Goal: Information Seeking & Learning: Check status

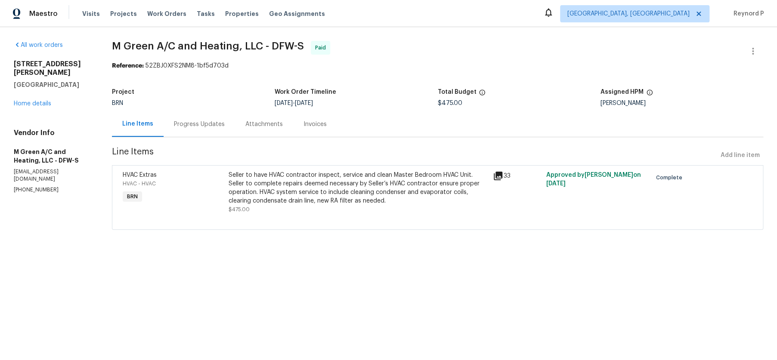
click at [313, 188] on div "Seller to have HVAC contractor inspect, service and clean Master Bedroom HVAC U…" at bounding box center [357, 188] width 259 height 34
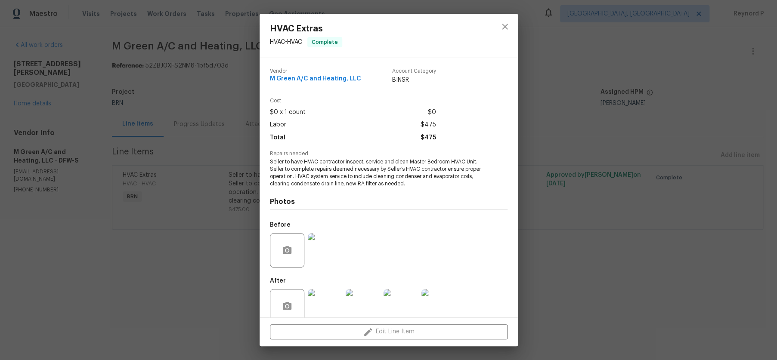
click at [190, 277] on div "HVAC Extras HVAC - HVAC Complete Vendor M Green A/C and Heating, LLC Account Ca…" at bounding box center [388, 180] width 777 height 360
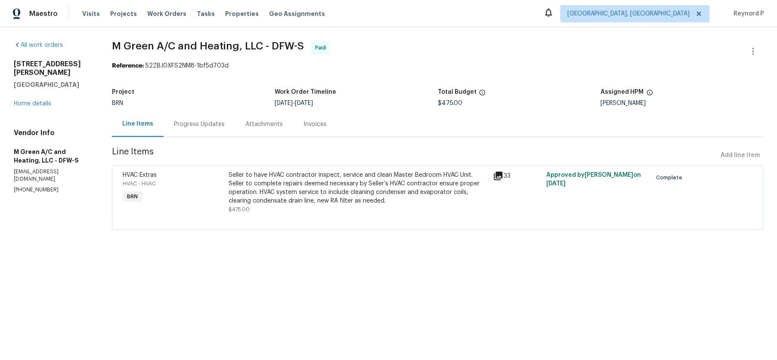
click at [210, 119] on div "Progress Updates" at bounding box center [198, 123] width 71 height 25
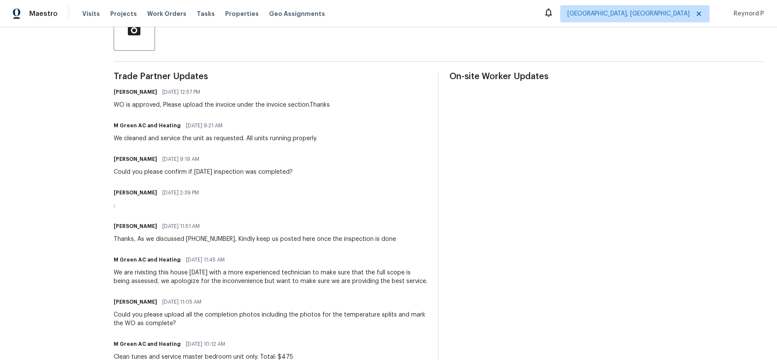
scroll to position [221, 0]
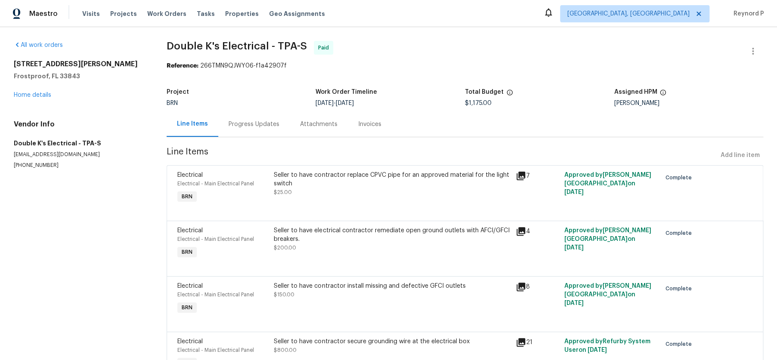
click at [325, 184] on div "Seller to have contractor replace CPVC pipe for an approved material for the li…" at bounding box center [392, 179] width 237 height 17
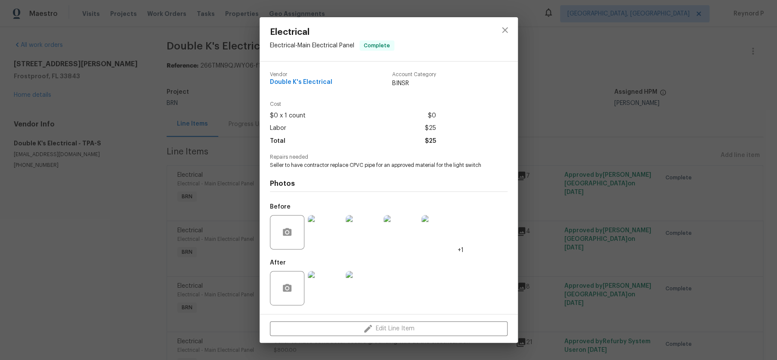
click at [147, 212] on div "Electrical Electrical - Main Electrical Panel Complete Vendor Double K's Electr…" at bounding box center [388, 180] width 777 height 360
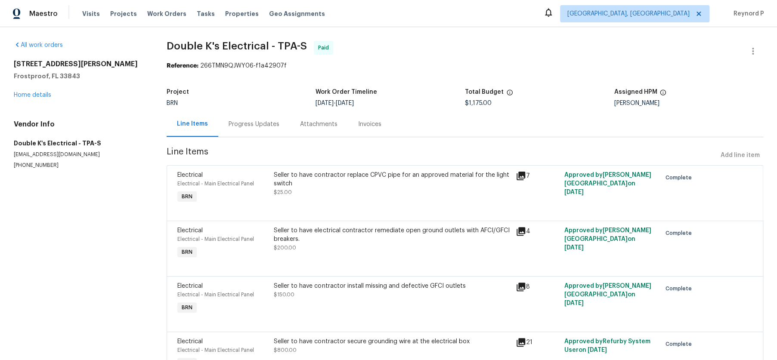
click at [353, 256] on div "Seller to have electrical contractor remediate open ground outlets with AFCI/GF…" at bounding box center [392, 244] width 242 height 40
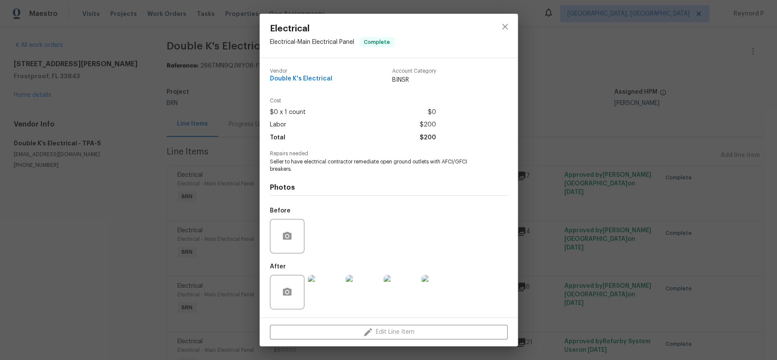
click at [619, 115] on div "Electrical Electrical - Main Electrical Panel Complete Vendor Double K's Electr…" at bounding box center [388, 180] width 777 height 360
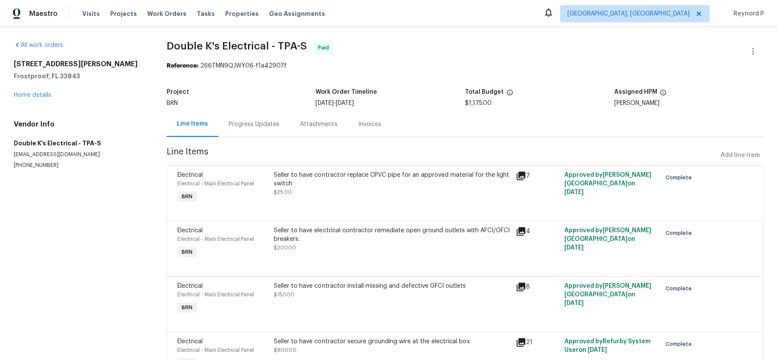
click at [396, 237] on div "Seller to have electrical contractor remediate open ground outlets with AFCI/GF…" at bounding box center [392, 234] width 237 height 17
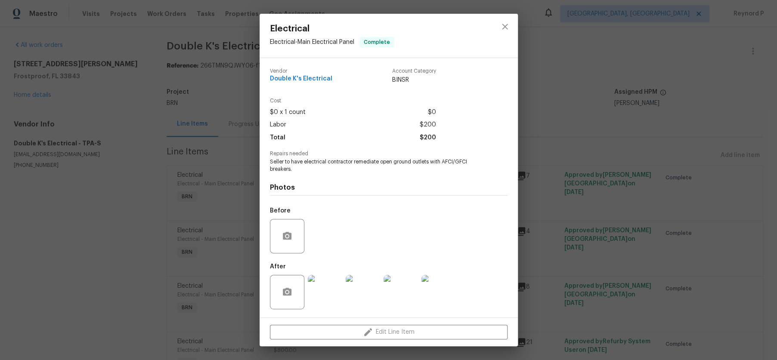
click at [556, 184] on div "Electrical Electrical - Main Electrical Panel Complete Vendor Double K's Electr…" at bounding box center [388, 180] width 777 height 360
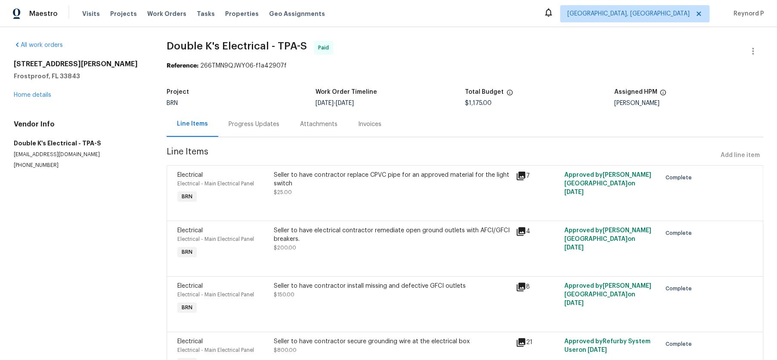
scroll to position [98, 0]
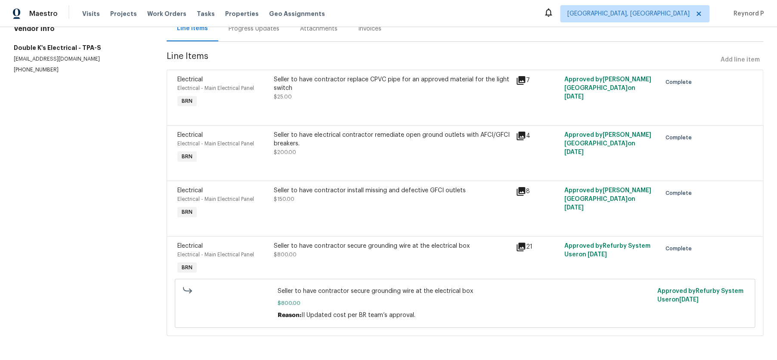
click at [370, 194] on div "Seller to have contractor install missing and defective GFCI outlets $150.00" at bounding box center [392, 194] width 237 height 17
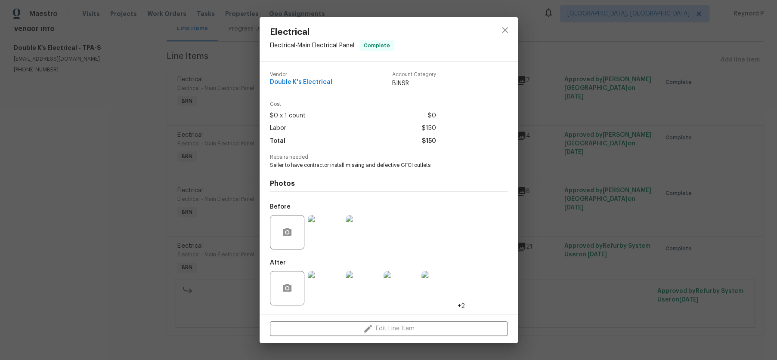
click at [224, 226] on div "Electrical Electrical - Main Electrical Panel Complete Vendor Double K's Electr…" at bounding box center [388, 180] width 777 height 360
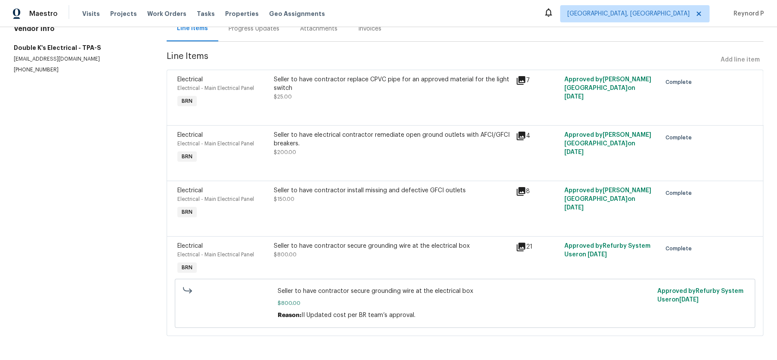
click at [345, 267] on div "Seller to have contractor secure grounding wire at the electrical box $800.00" at bounding box center [392, 259] width 242 height 40
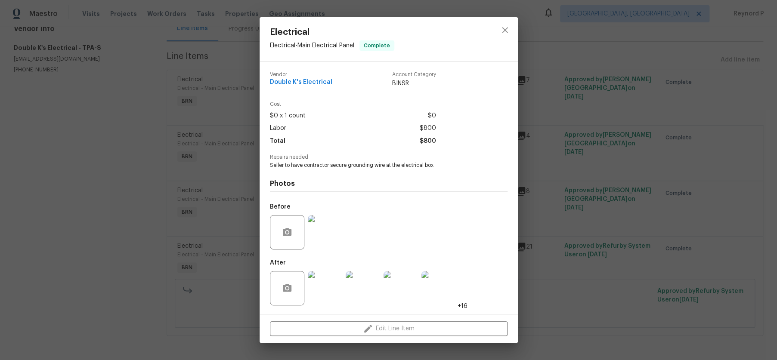
click at [150, 239] on div "Electrical Electrical - Main Electrical Panel Complete Vendor Double K's Electr…" at bounding box center [388, 180] width 777 height 360
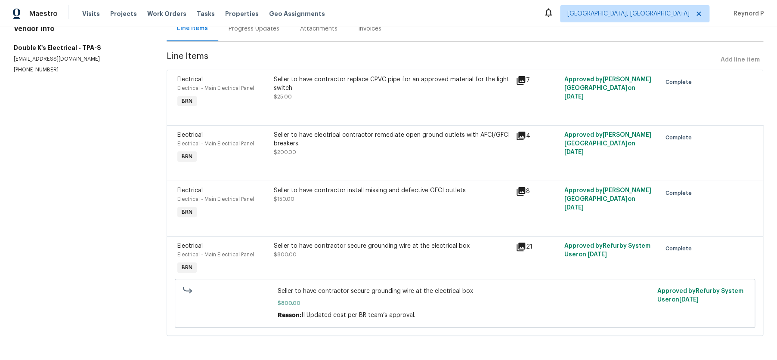
scroll to position [0, 0]
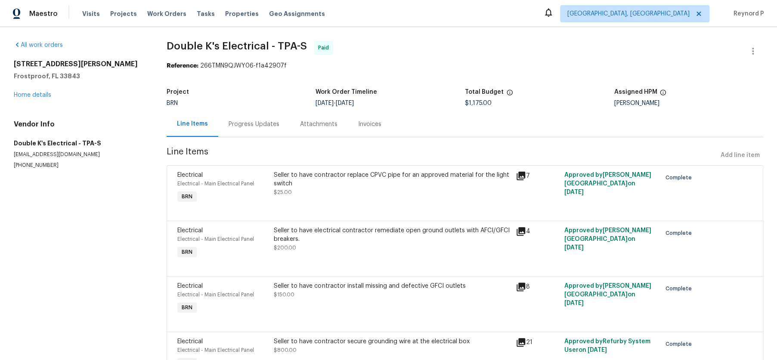
click at [248, 120] on div "Progress Updates" at bounding box center [253, 124] width 51 height 9
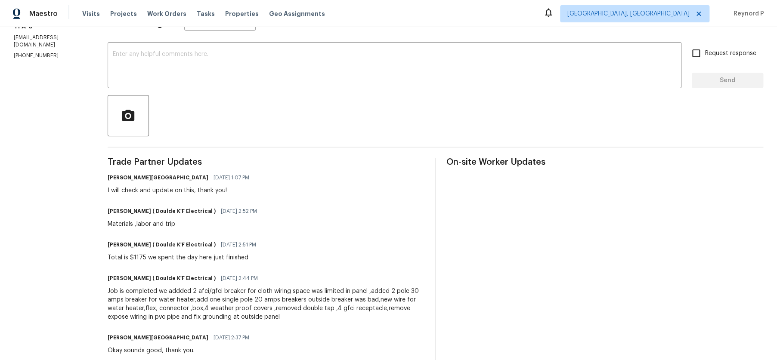
scroll to position [117, 0]
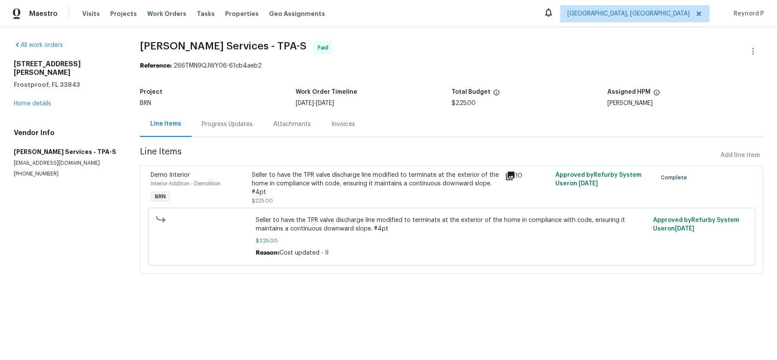
click at [339, 197] on div "Seller to have the TPR valve discharge line modified to terminate at the exteri…" at bounding box center [375, 188] width 247 height 34
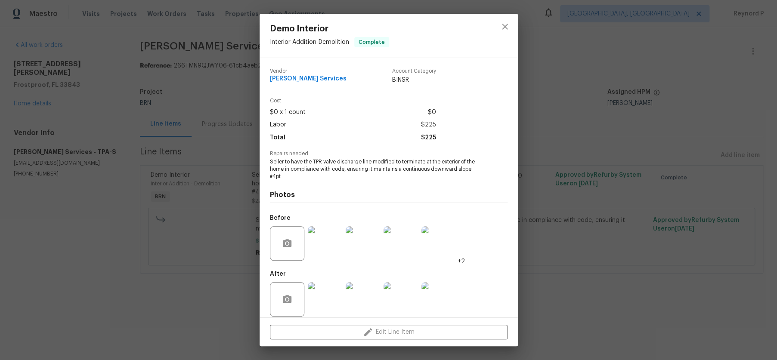
click at [176, 302] on div "Demo Interior Interior Addition - Demolition Complete Vendor Gabler Services Ac…" at bounding box center [388, 180] width 777 height 360
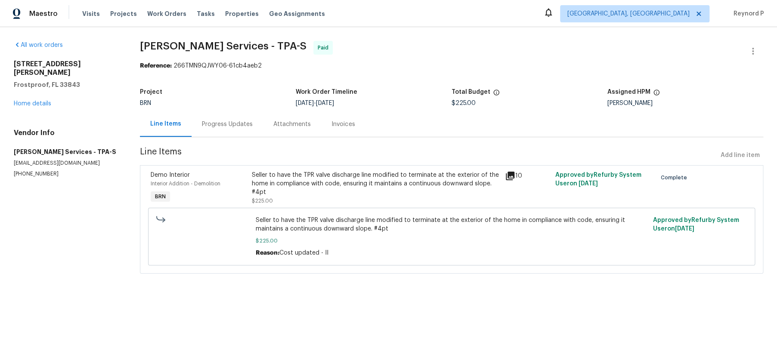
click at [234, 121] on div "Progress Updates" at bounding box center [227, 124] width 51 height 9
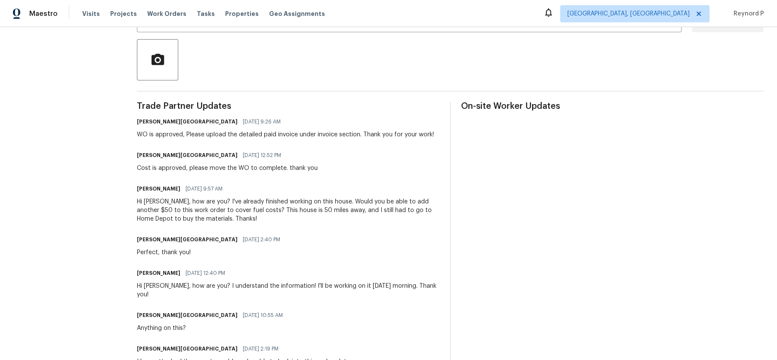
scroll to position [168, 0]
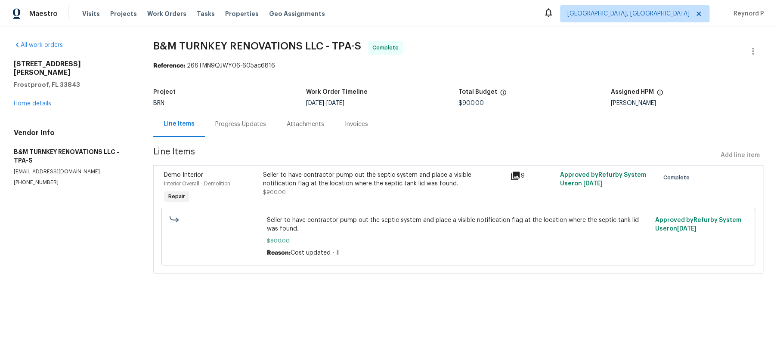
click at [344, 179] on div "Seller to have contractor pump out the septic system and place a visible notifi…" at bounding box center [384, 179] width 242 height 17
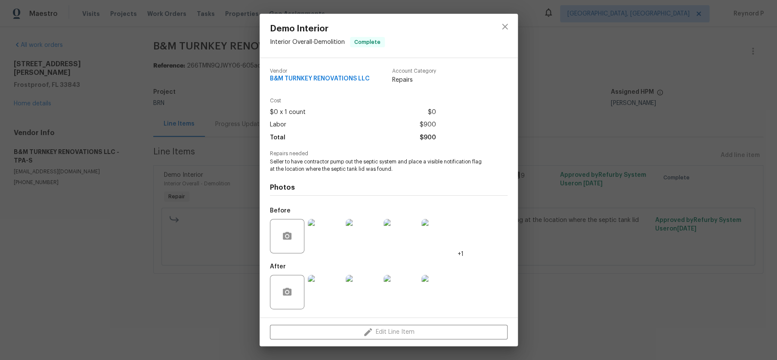
click at [196, 298] on div "Demo Interior Interior Overall - Demolition Complete Vendor B&M TURNKEY RENOVAT…" at bounding box center [388, 180] width 777 height 360
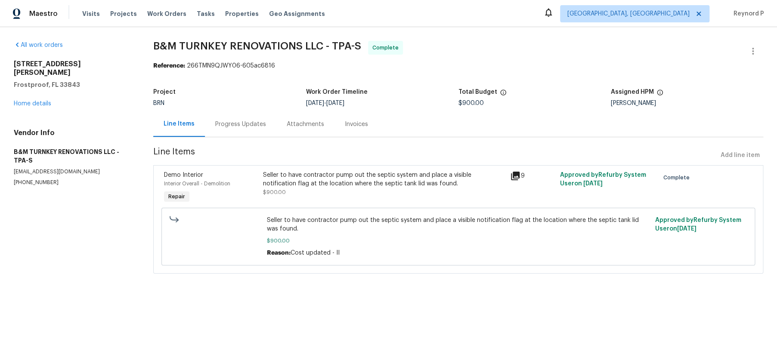
click at [228, 123] on div "Progress Updates" at bounding box center [240, 124] width 51 height 9
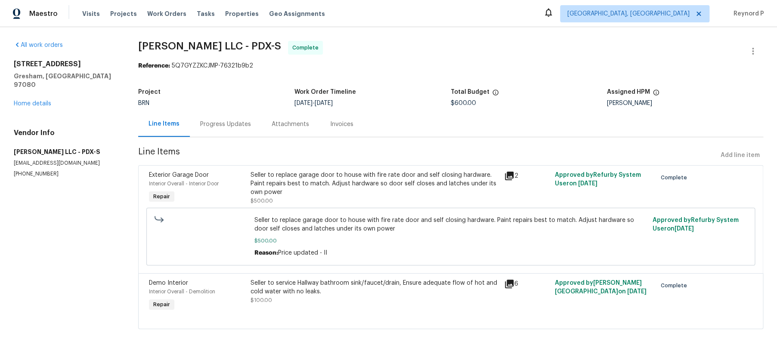
click at [343, 176] on div "Seller to replace garage door to house with fire rate door and self closing har…" at bounding box center [374, 184] width 248 height 26
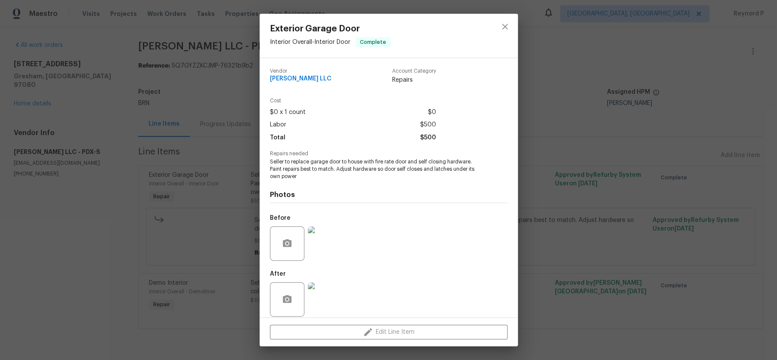
click at [207, 317] on div "Exterior Garage Door Interior Overall - Interior Door Complete Vendor Tonya Shi…" at bounding box center [388, 180] width 777 height 360
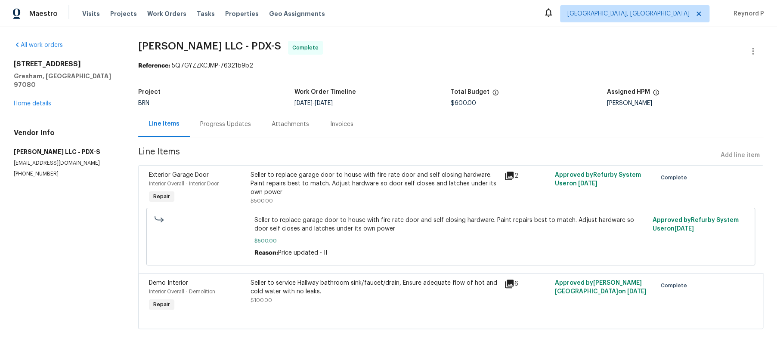
click at [295, 288] on div "Seller to service Hallway bathroom sink/faucet/drain, Ensure adequate flow of h…" at bounding box center [374, 287] width 248 height 17
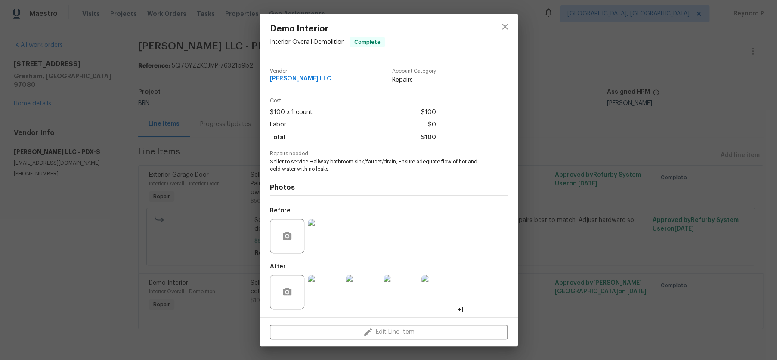
click at [104, 260] on div "Demo Interior Interior Overall - Demolition Complete Vendor Tonya Shirk LLC Acc…" at bounding box center [388, 180] width 777 height 360
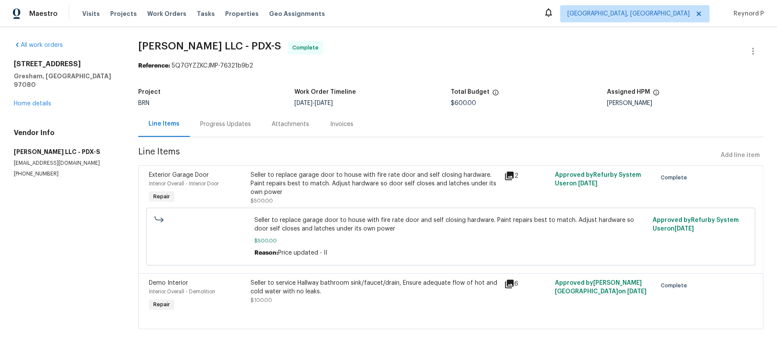
click at [224, 131] on div "Progress Updates" at bounding box center [225, 123] width 71 height 25
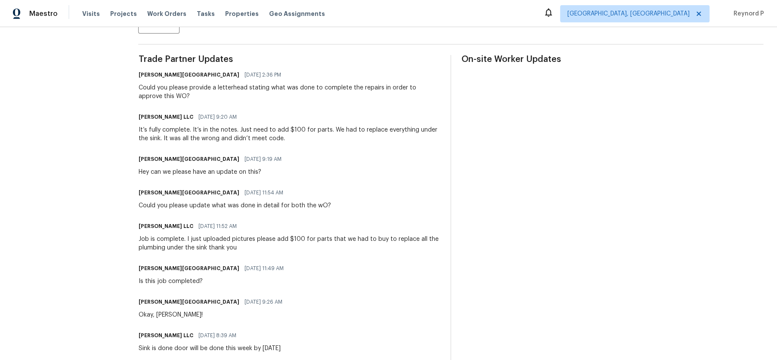
scroll to position [57, 0]
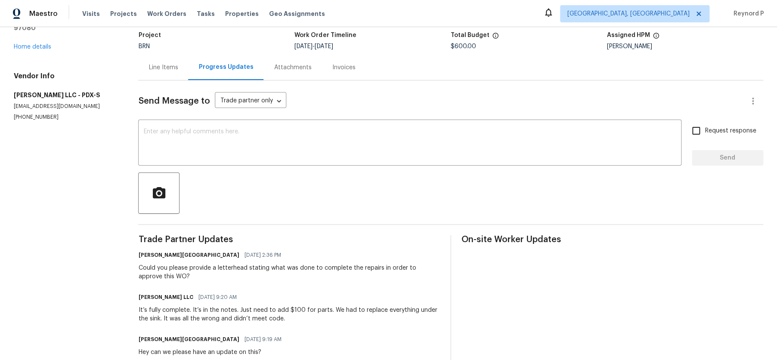
click at [160, 64] on div "Line Items" at bounding box center [162, 67] width 29 height 9
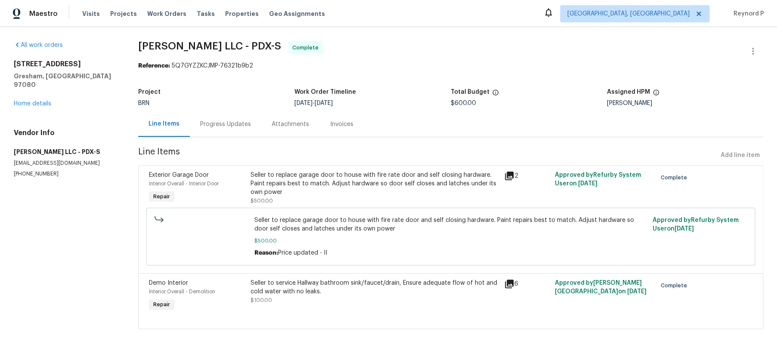
click at [227, 118] on div "Progress Updates" at bounding box center [225, 123] width 71 height 25
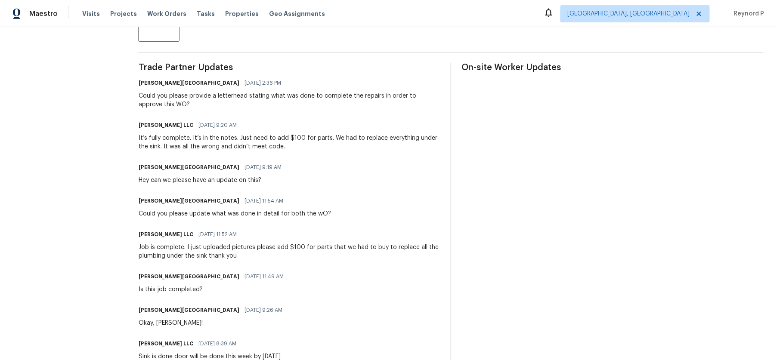
scroll to position [338, 0]
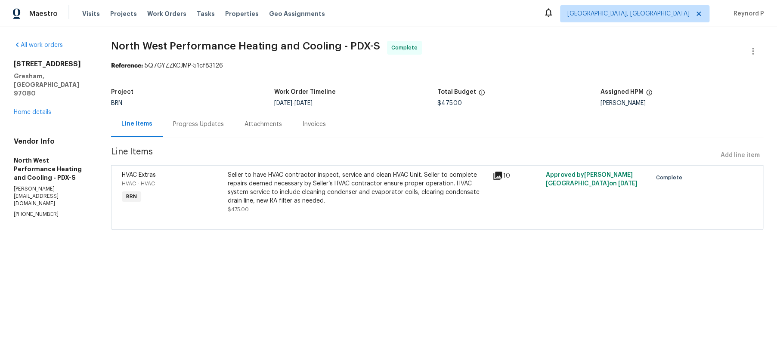
click at [317, 180] on div "Seller to have HVAC contractor inspect, service and clean HVAC Unit. Seller to …" at bounding box center [358, 188] width 260 height 34
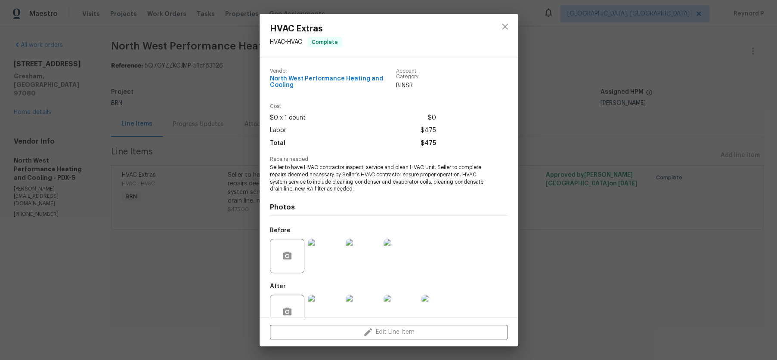
click at [220, 272] on div "HVAC Extras HVAC - HVAC Complete Vendor North West Performance Heating and Cool…" at bounding box center [388, 180] width 777 height 360
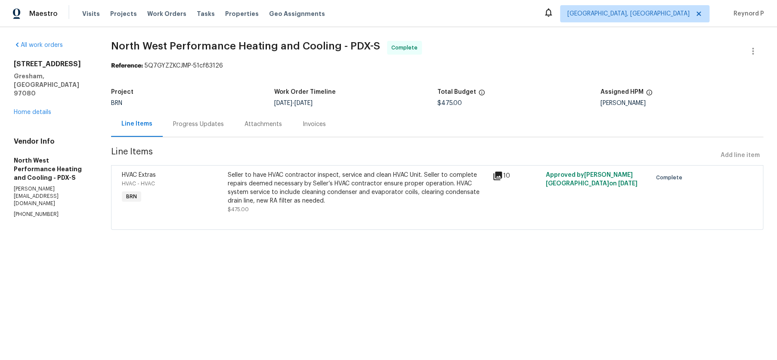
click at [202, 127] on div "Progress Updates" at bounding box center [198, 124] width 51 height 9
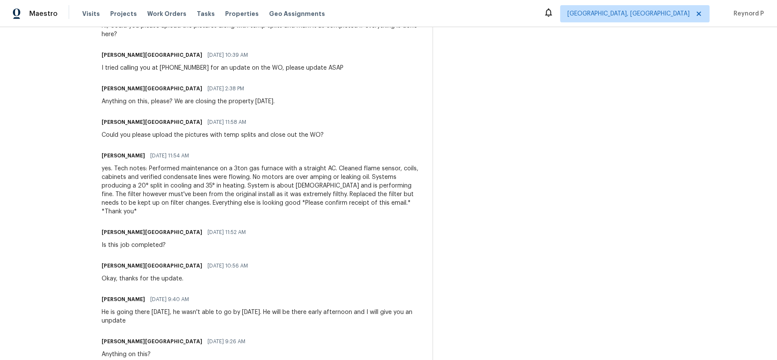
scroll to position [458, 0]
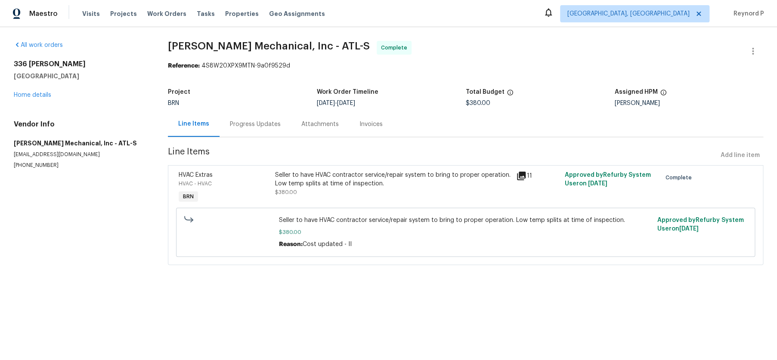
click at [327, 175] on div "Seller to have HVAC contractor service/repair system to bring to proper operati…" at bounding box center [393, 179] width 236 height 17
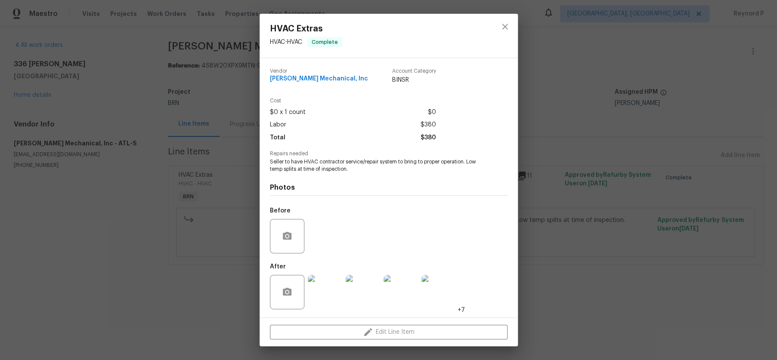
click at [195, 301] on div "HVAC Extras HVAC - HVAC Complete Vendor [PERSON_NAME] Mechanical, Inc Account C…" at bounding box center [388, 180] width 777 height 360
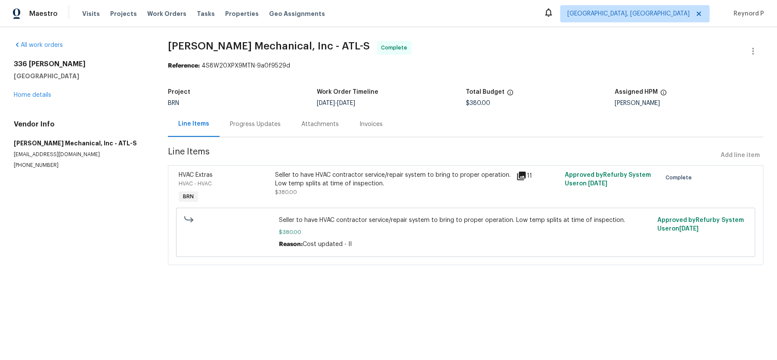
click at [257, 126] on div "Progress Updates" at bounding box center [255, 124] width 51 height 9
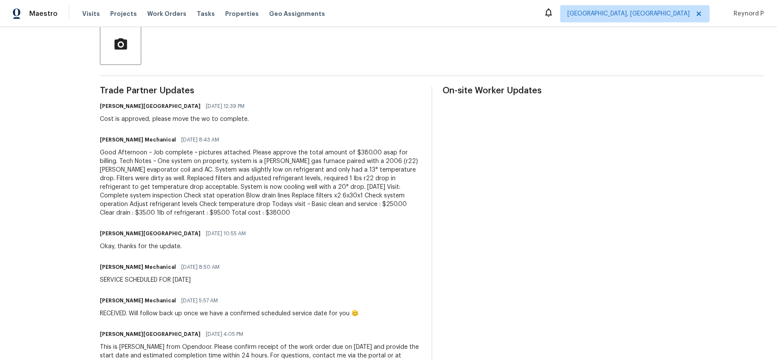
scroll to position [193, 0]
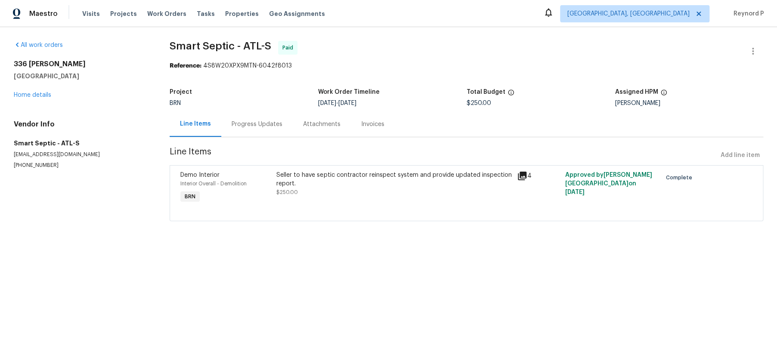
click at [342, 174] on div "Seller to have septic contractor reinspect system and provide updated inspectio…" at bounding box center [393, 179] width 235 height 17
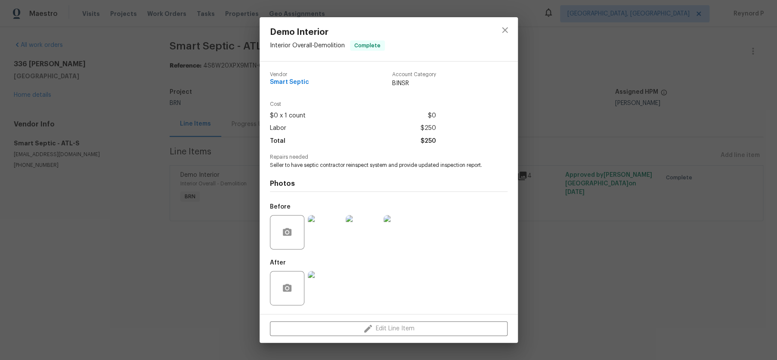
click at [218, 290] on div "Demo Interior Interior Overall - Demolition Complete Vendor Smart Septic Accoun…" at bounding box center [388, 180] width 777 height 360
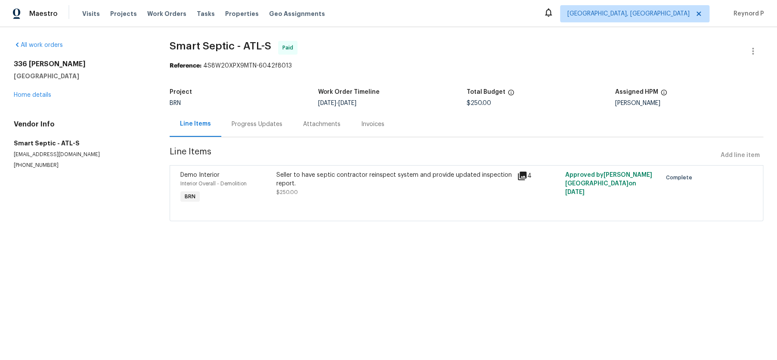
click at [247, 119] on div "Progress Updates" at bounding box center [256, 123] width 71 height 25
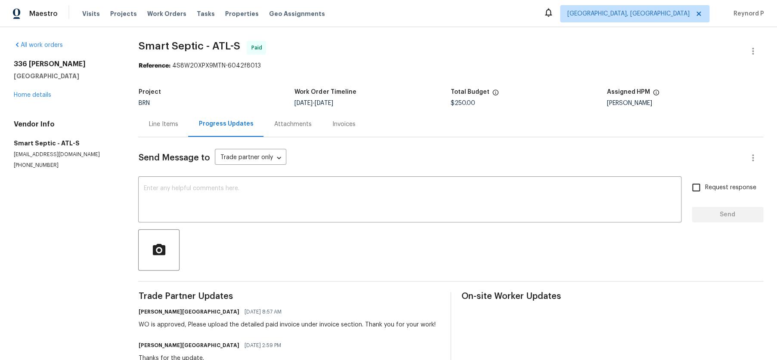
click at [169, 128] on div "Line Items" at bounding box center [162, 124] width 29 height 9
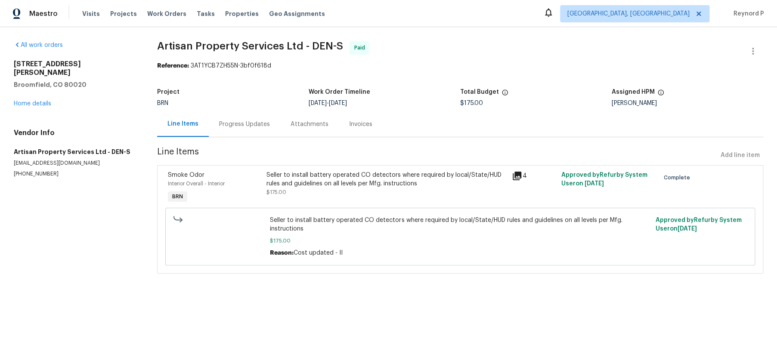
click at [336, 185] on div "Seller to install battery operated CO detectors where required by local/State/H…" at bounding box center [386, 179] width 240 height 17
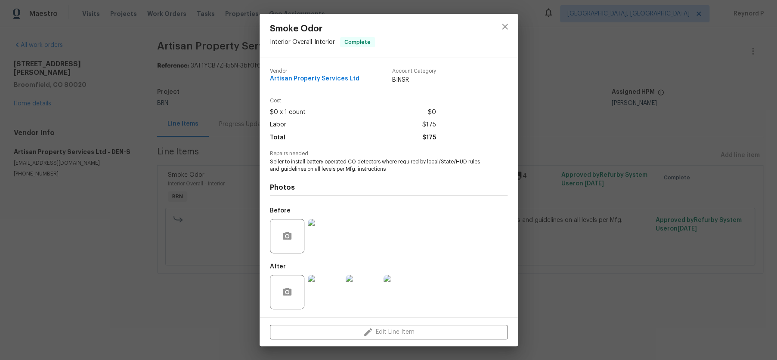
click at [181, 308] on div "Smoke Odor Interior Overall - Interior Complete Vendor Artisan Property Service…" at bounding box center [388, 180] width 777 height 360
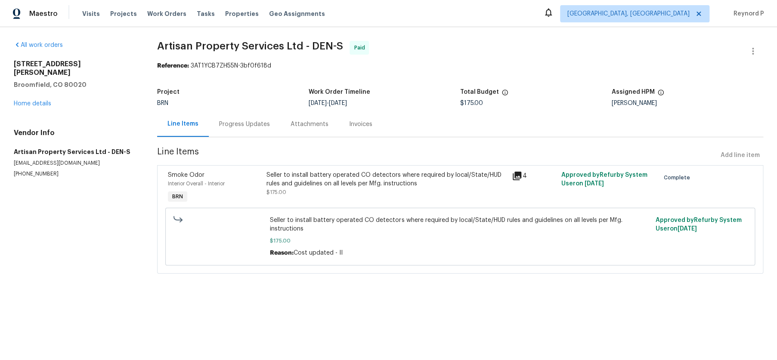
click at [256, 121] on div "Progress Updates" at bounding box center [244, 124] width 51 height 9
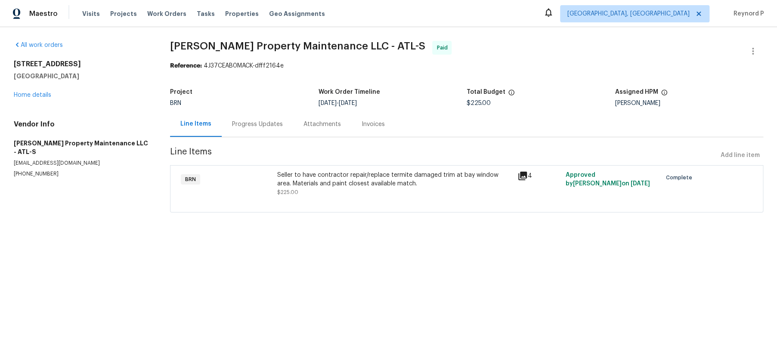
click at [255, 125] on div "Progress Updates" at bounding box center [257, 124] width 51 height 9
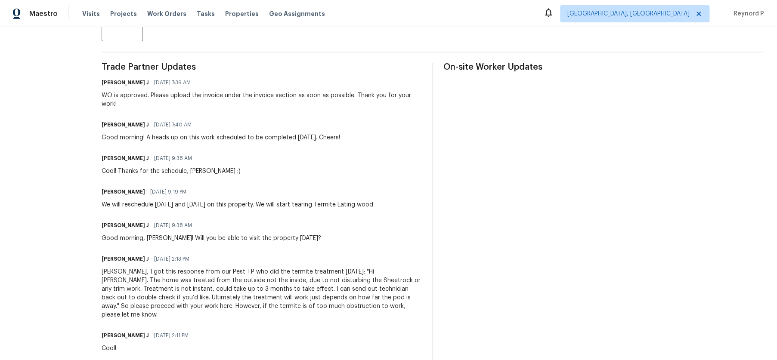
scroll to position [185, 0]
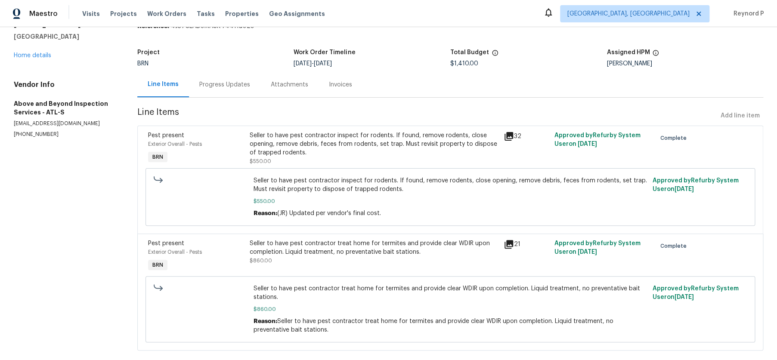
scroll to position [56, 0]
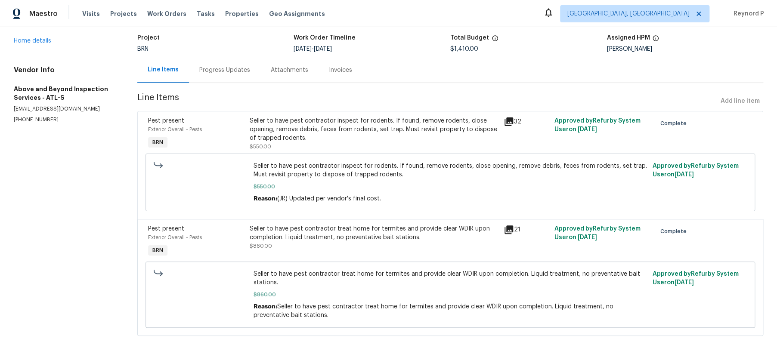
click at [241, 68] on div "Progress Updates" at bounding box center [224, 70] width 51 height 9
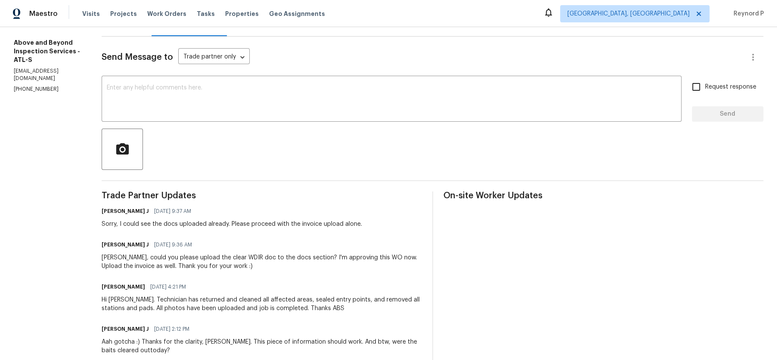
scroll to position [48, 0]
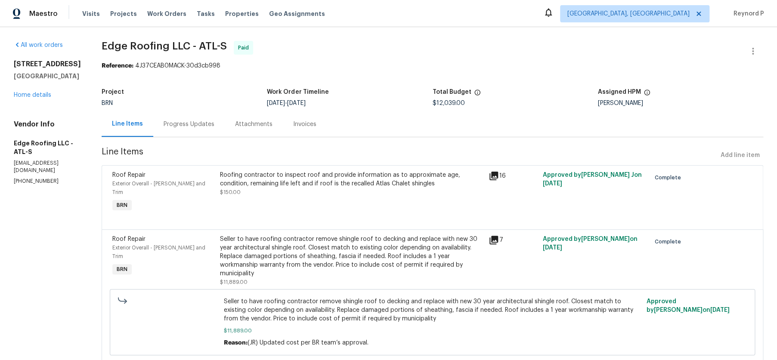
click at [193, 128] on div "Progress Updates" at bounding box center [188, 124] width 51 height 9
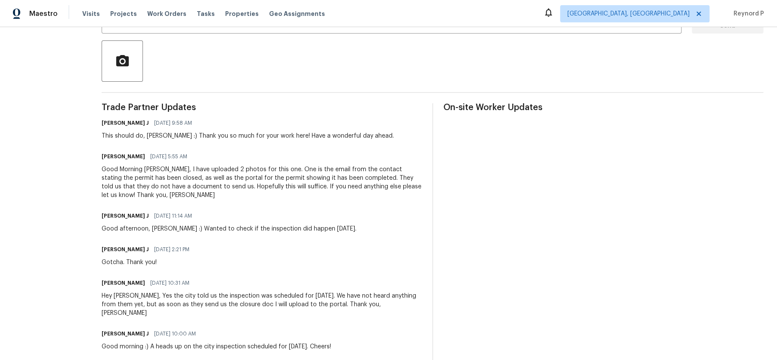
scroll to position [136, 0]
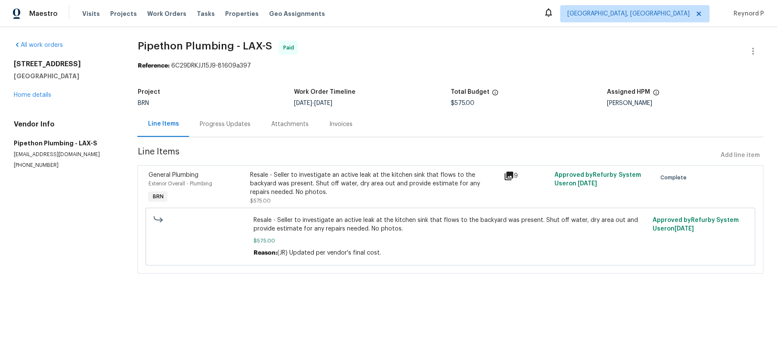
click at [339, 179] on div "Resale - Seller to investigate an active leak at the kitchen sink that flows to…" at bounding box center [374, 184] width 249 height 26
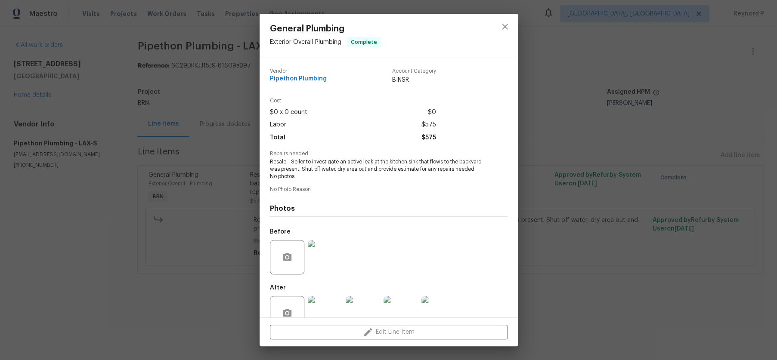
scroll to position [21, 0]
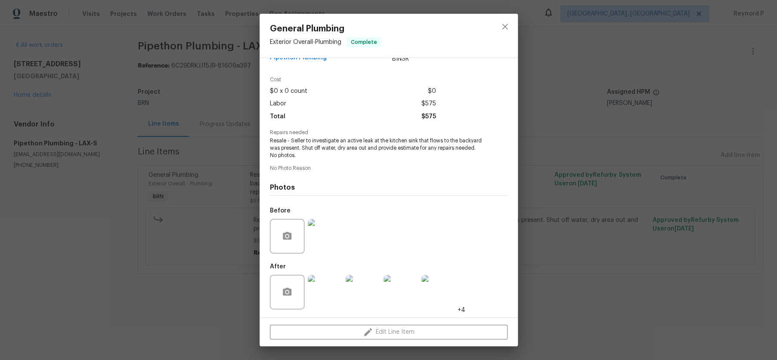
click at [327, 240] on img at bounding box center [325, 236] width 34 height 34
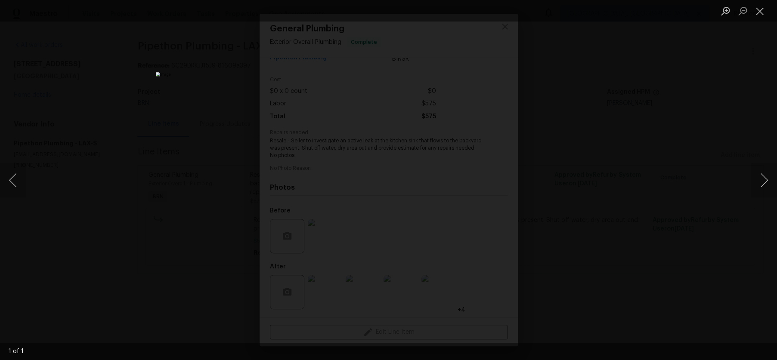
click at [140, 296] on div "Lightbox" at bounding box center [388, 180] width 777 height 360
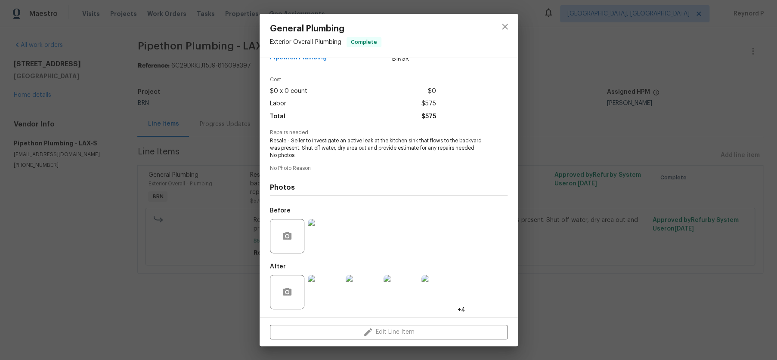
click at [198, 171] on div "General Plumbing Exterior Overall - Plumbing Complete Vendor Pipethon Plumbing …" at bounding box center [388, 180] width 777 height 360
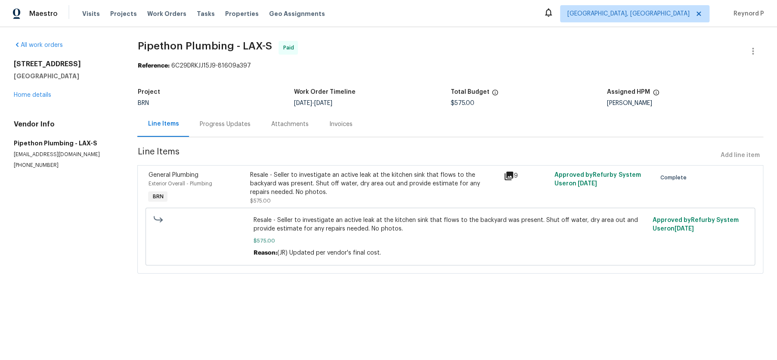
click at [221, 123] on div "Progress Updates" at bounding box center [224, 124] width 51 height 9
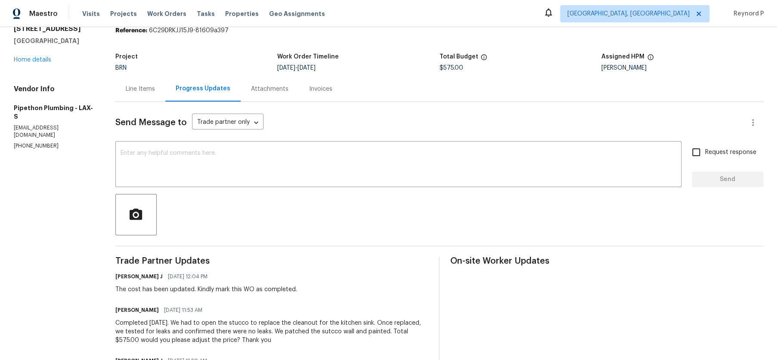
scroll to position [32, 0]
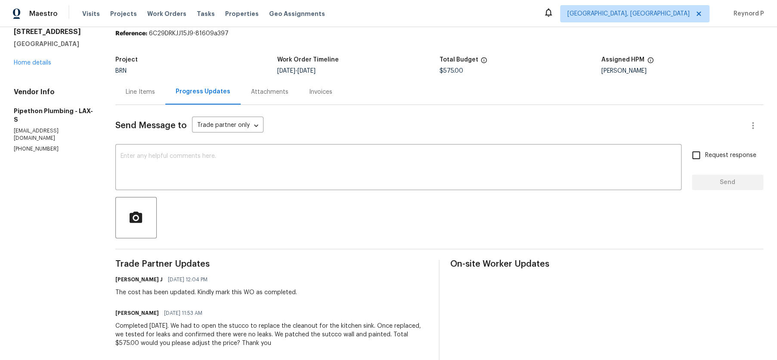
click at [150, 98] on div "Line Items" at bounding box center [140, 91] width 50 height 25
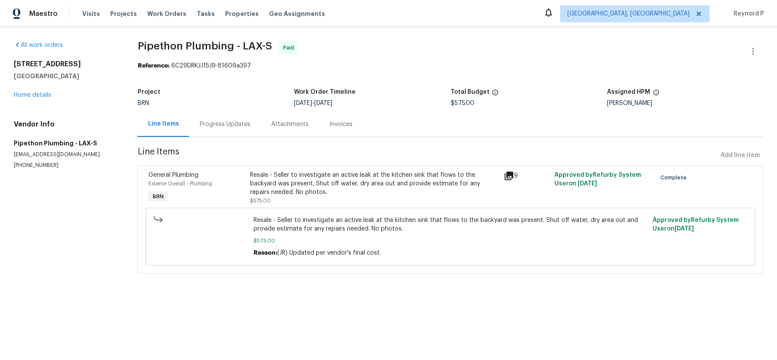
click at [229, 122] on div "Progress Updates" at bounding box center [224, 124] width 51 height 9
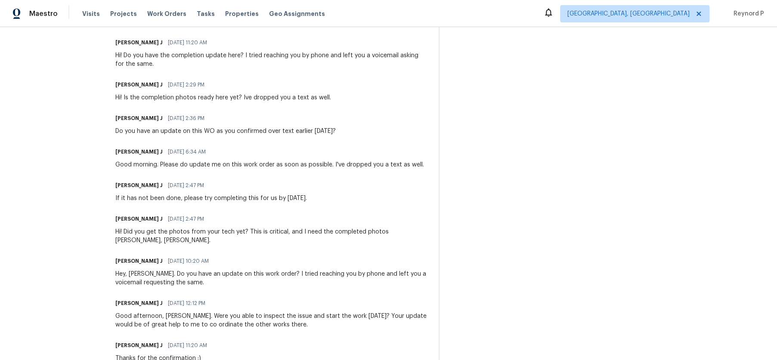
scroll to position [386, 0]
click at [259, 273] on div "Hey, Andy. Do you have an update on this work order? I tried reaching you by ph…" at bounding box center [271, 279] width 313 height 17
click at [211, 316] on div "Good afternoon, Andy. Were you able to inspect the issue and start the work yes…" at bounding box center [271, 321] width 313 height 17
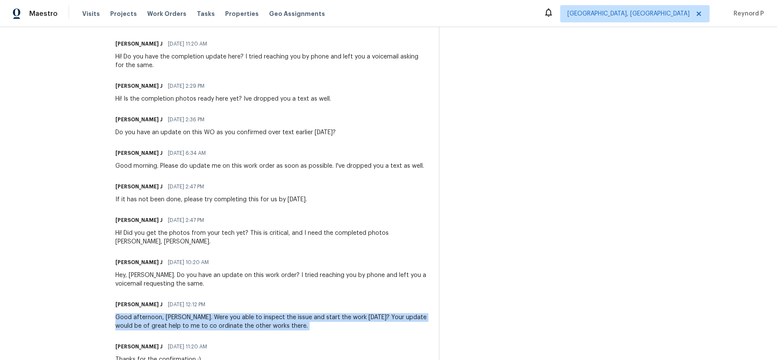
click at [211, 316] on div "Good afternoon, Andy. Were you able to inspect the issue and start the work yes…" at bounding box center [271, 321] width 313 height 17
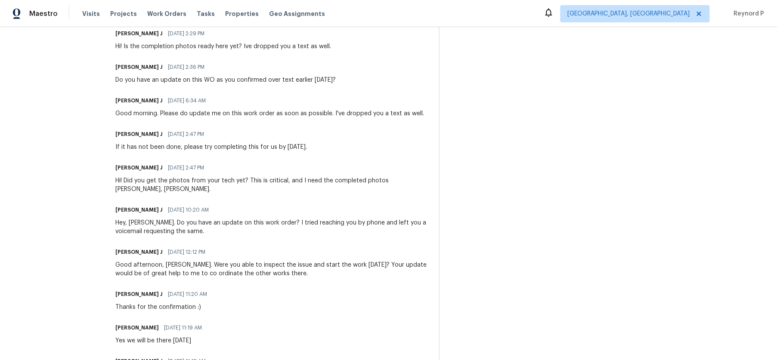
scroll to position [404, 0]
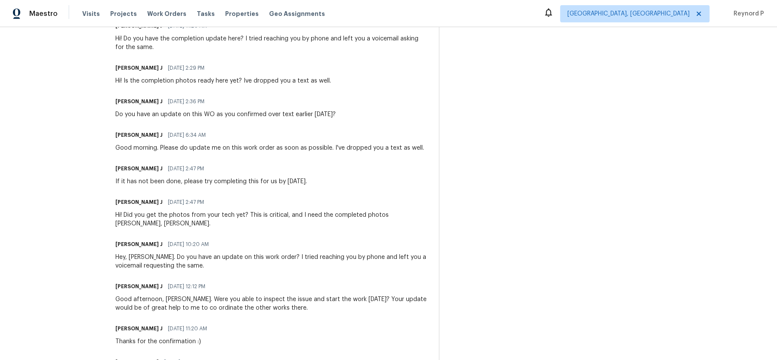
click at [199, 295] on div "Good afternoon, Andy. Were you able to inspect the issue and start the work yes…" at bounding box center [271, 303] width 313 height 17
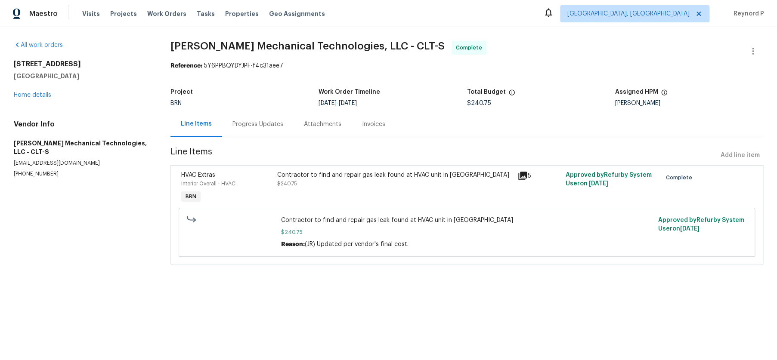
click at [301, 175] on div "Contractor to find and repair gas leak found at HVAC unit in [GEOGRAPHIC_DATA]" at bounding box center [394, 175] width 235 height 9
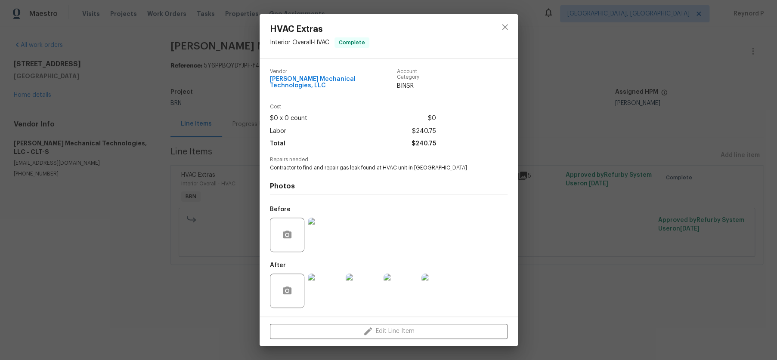
click at [201, 287] on div "HVAC Extras Interior Overall - HVAC Complete [PERSON_NAME] Mechanical Technolog…" at bounding box center [388, 180] width 777 height 360
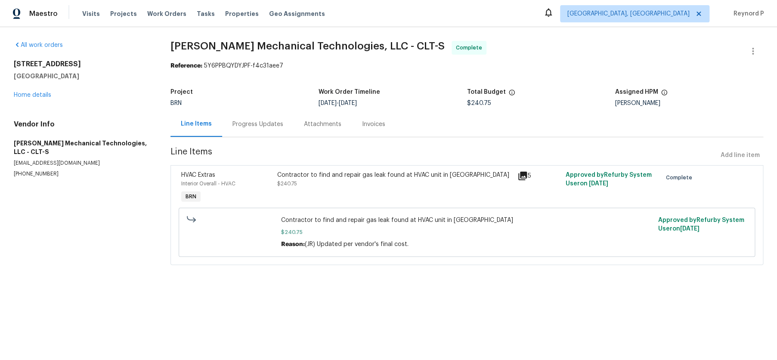
click at [257, 120] on div "Progress Updates" at bounding box center [257, 124] width 51 height 9
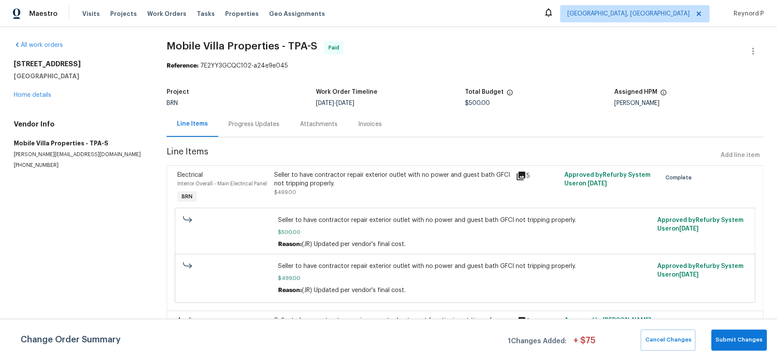
click at [257, 125] on div "Progress Updates" at bounding box center [253, 124] width 51 height 9
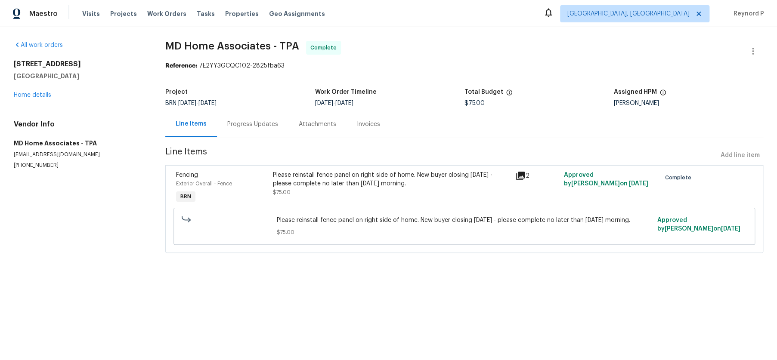
click at [348, 183] on div "Please reinstall fence panel on right side of home. New buyer closing [DATE] - …" at bounding box center [391, 179] width 237 height 17
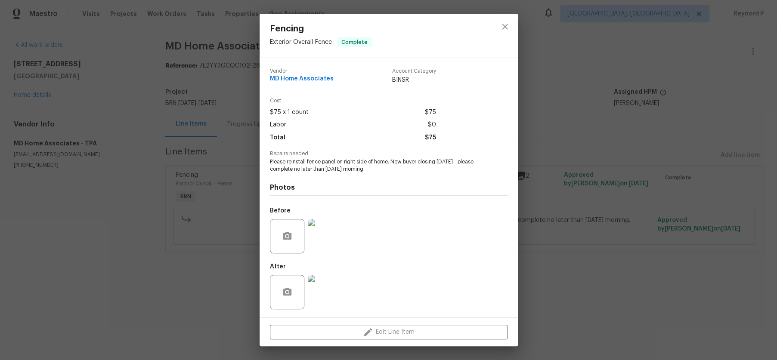
click at [197, 302] on div "Fencing Exterior Overall - Fence Complete Vendor MD Home Associates Account Cat…" at bounding box center [388, 180] width 777 height 360
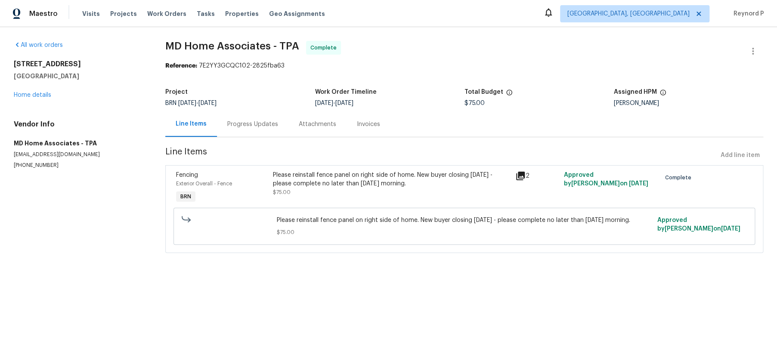
click at [244, 119] on div "Progress Updates" at bounding box center [252, 123] width 71 height 25
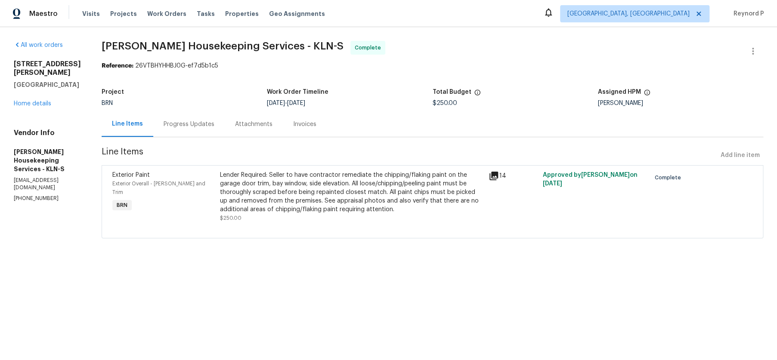
click at [287, 202] on div "Lender Required: Seller to have contractor remediate the chipping/flaking paint…" at bounding box center [352, 192] width 264 height 43
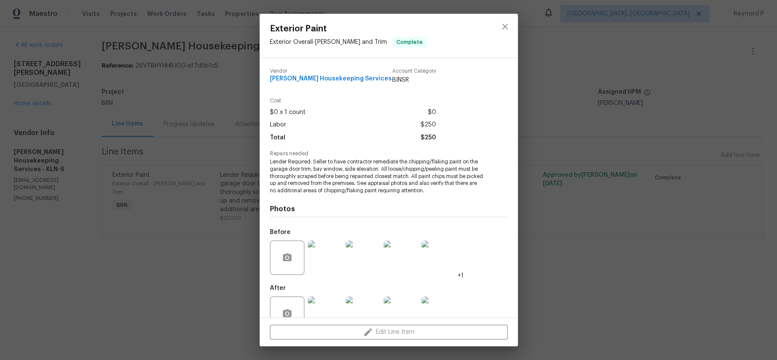
click at [182, 286] on div "Exterior Paint Exterior Overall - [PERSON_NAME] and Trim Complete Vendor [PERSO…" at bounding box center [388, 180] width 777 height 360
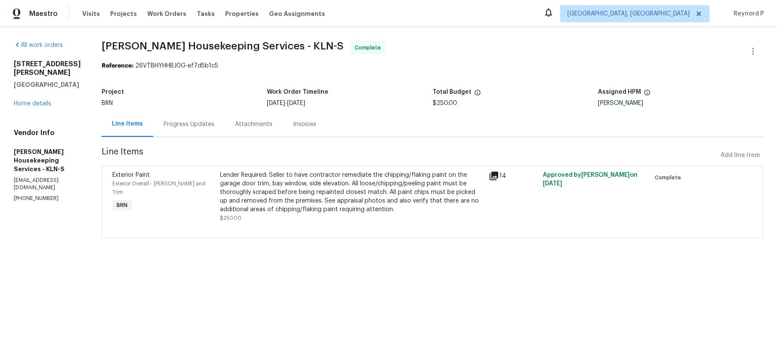
click at [200, 126] on div "Progress Updates" at bounding box center [188, 124] width 51 height 9
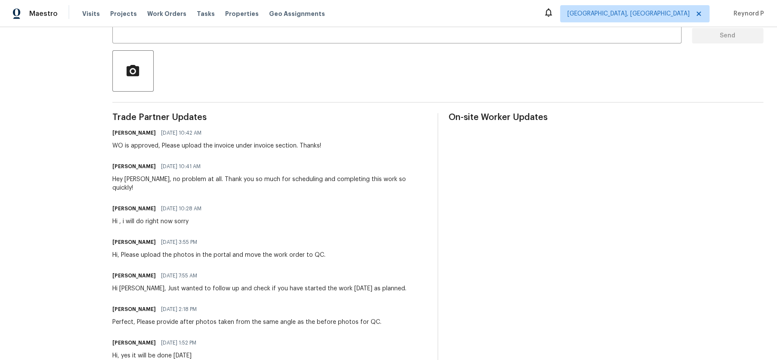
scroll to position [178, 0]
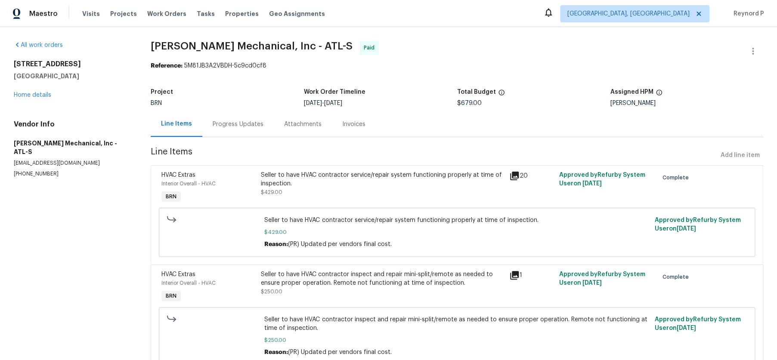
scroll to position [39, 0]
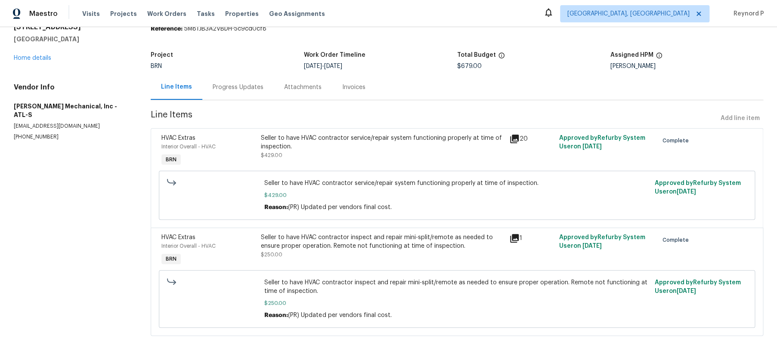
click at [327, 142] on div "Seller to have HVAC contractor service/repair system functioning properly at ti…" at bounding box center [382, 142] width 243 height 17
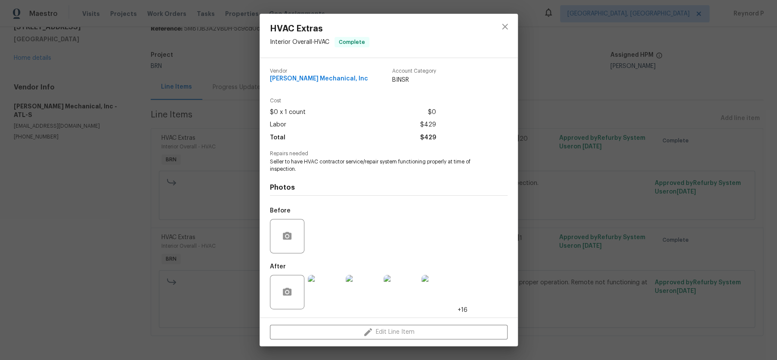
click at [190, 202] on div "HVAC Extras Interior Overall - HVAC Complete Vendor JH Martin Mechanical, Inc A…" at bounding box center [388, 180] width 777 height 360
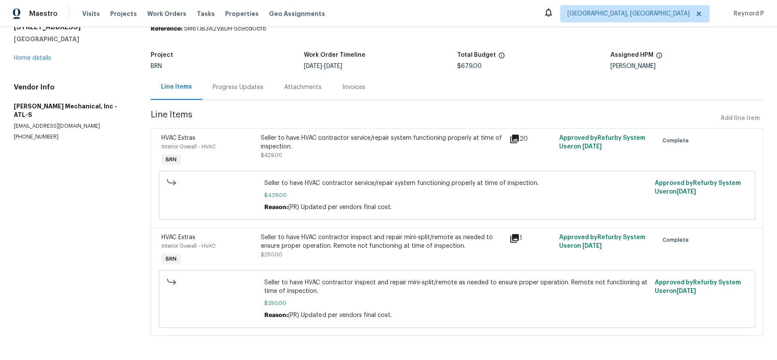
click at [372, 245] on div "Seller to have HVAC contractor inspect and repair mini-split/remote as needed t…" at bounding box center [382, 241] width 243 height 17
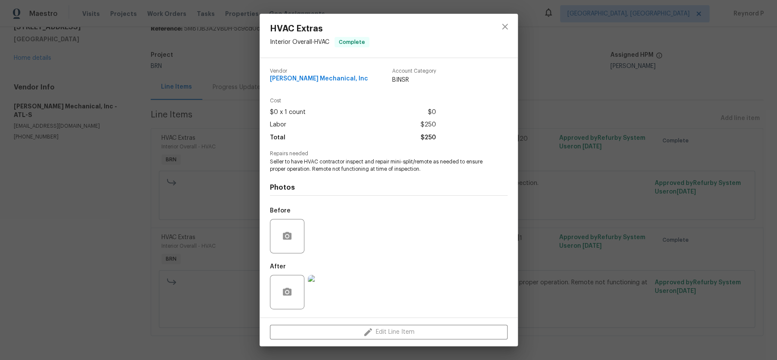
click at [127, 231] on div "HVAC Extras Interior Overall - HVAC Complete Vendor JH Martin Mechanical, Inc A…" at bounding box center [388, 180] width 777 height 360
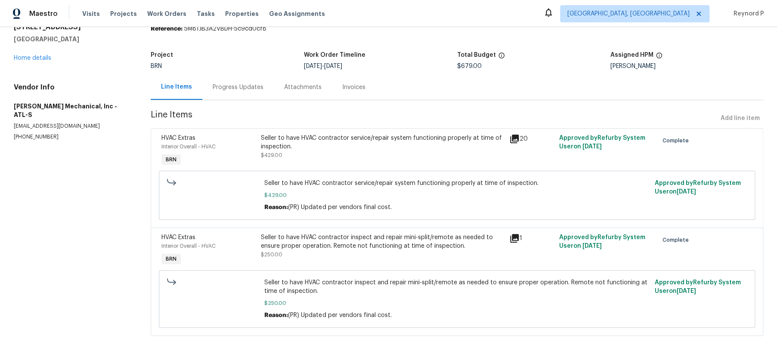
click at [244, 84] on div "Progress Updates" at bounding box center [238, 87] width 51 height 9
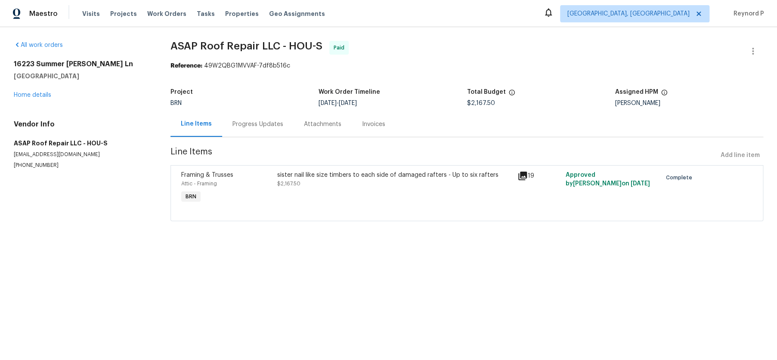
click at [259, 121] on div "Progress Updates" at bounding box center [257, 124] width 51 height 9
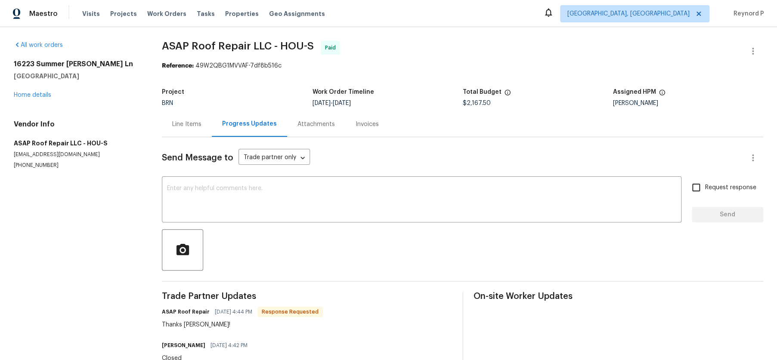
click at [180, 126] on div "Line Items" at bounding box center [186, 124] width 29 height 9
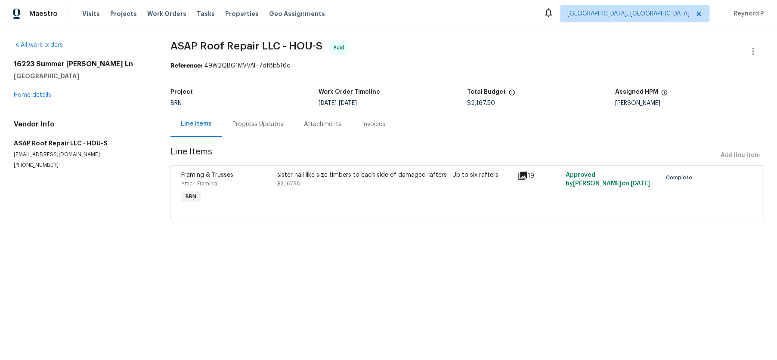
click at [579, 66] on div "Reference: 49W2QBG1MVVAF-7df8b516c" at bounding box center [466, 66] width 592 height 9
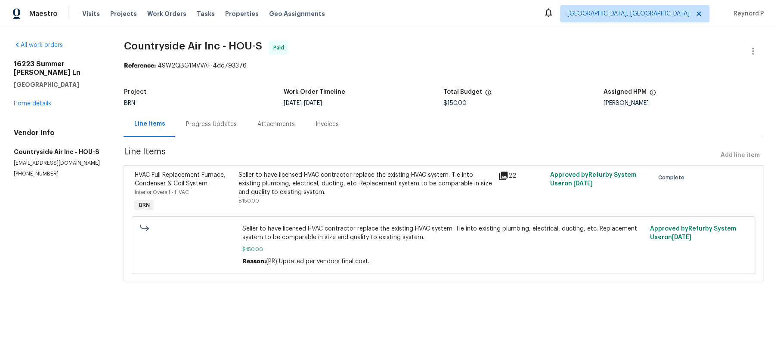
click at [202, 122] on div "Progress Updates" at bounding box center [210, 124] width 51 height 9
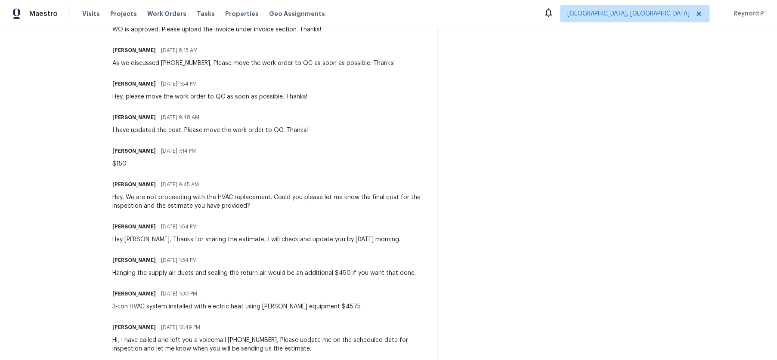
scroll to position [343, 0]
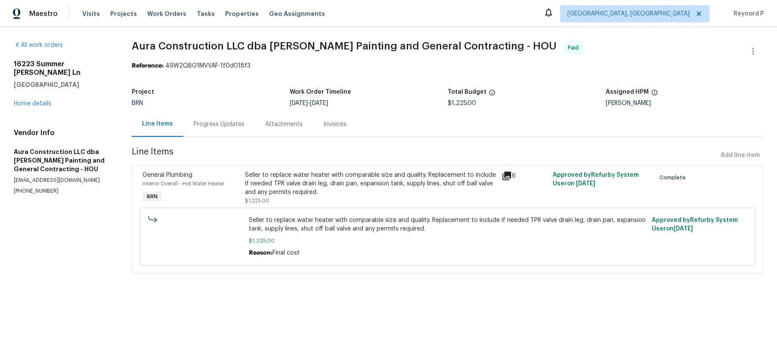
click at [210, 121] on div "Progress Updates" at bounding box center [219, 124] width 51 height 9
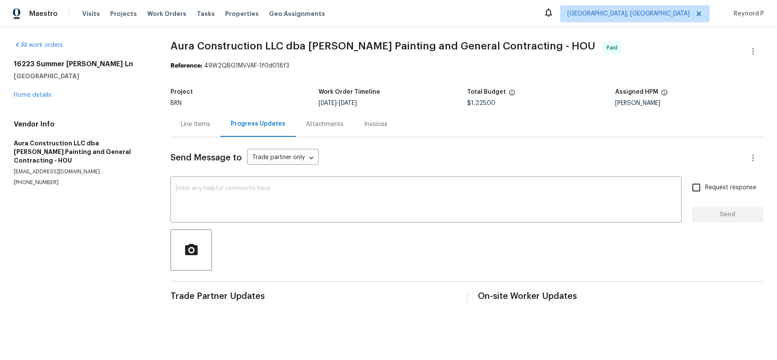
click at [193, 122] on div "Line Items" at bounding box center [195, 124] width 29 height 9
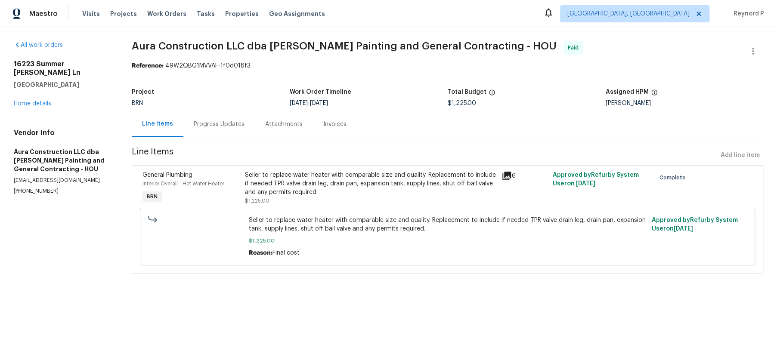
click at [209, 123] on div "Progress Updates" at bounding box center [219, 124] width 51 height 9
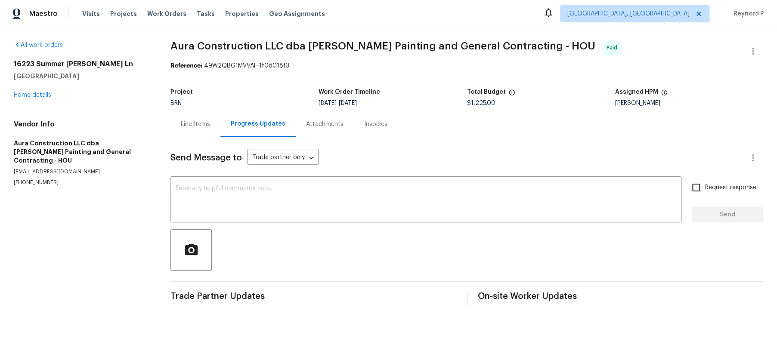
click at [194, 109] on div "Project BRN Work Order Timeline [DATE] - [DATE] Total Budget $1,225.00 Assigned…" at bounding box center [466, 98] width 592 height 28
click at [190, 126] on div "Line Items" at bounding box center [195, 124] width 29 height 9
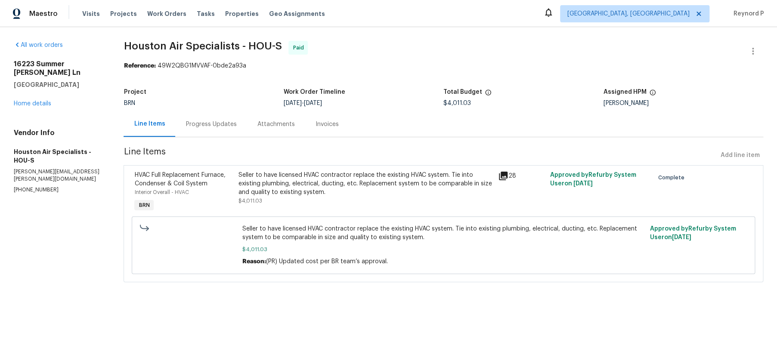
click at [205, 119] on div "Progress Updates" at bounding box center [210, 123] width 71 height 25
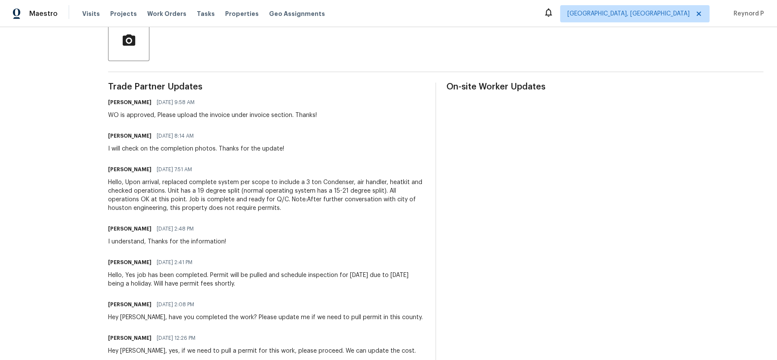
scroll to position [196, 0]
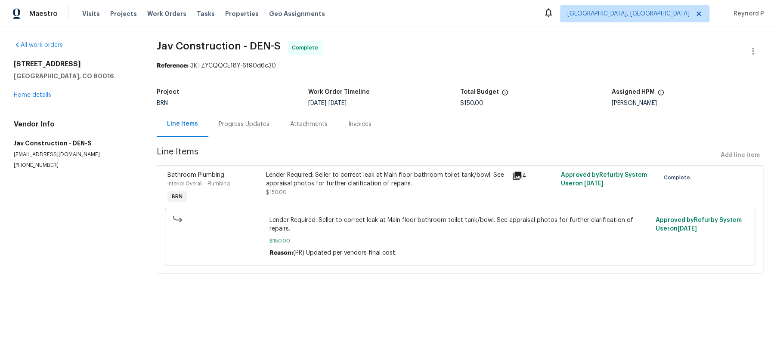
click at [233, 122] on div "Progress Updates" at bounding box center [244, 124] width 51 height 9
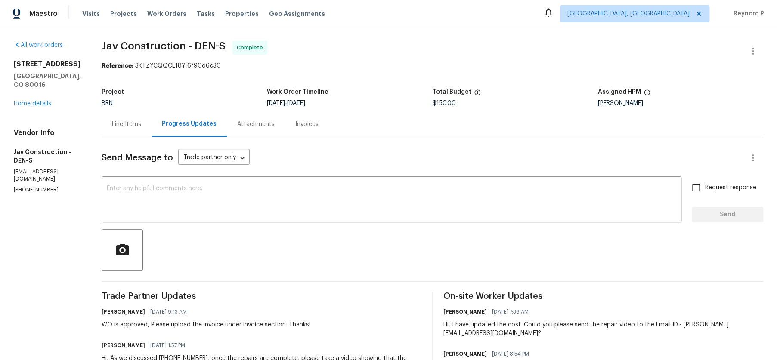
click at [118, 127] on div "Line Items" at bounding box center [126, 124] width 29 height 9
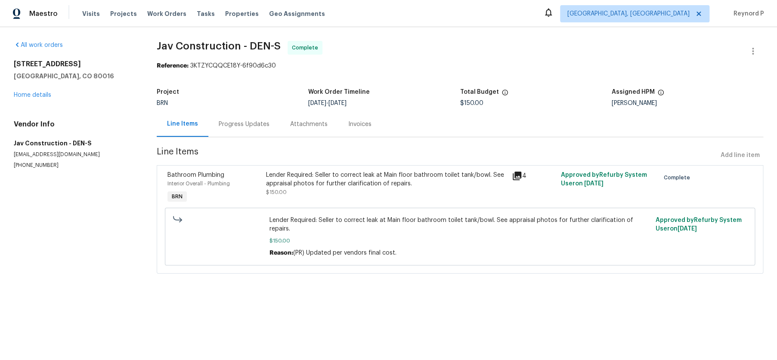
click at [296, 195] on div "Lender Required: Seller to correct leak at Main floor bathroom toilet tank/bowl…" at bounding box center [385, 184] width 240 height 26
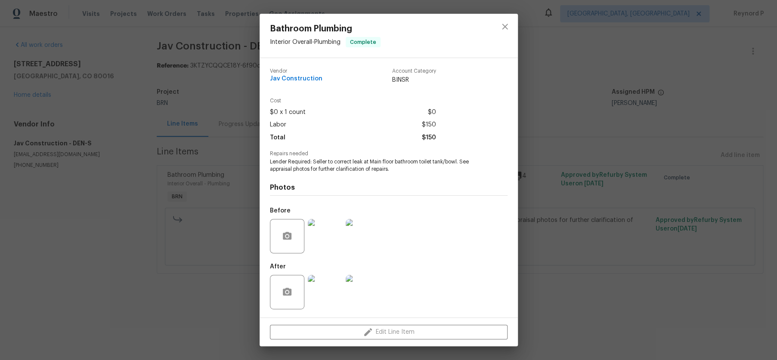
click at [161, 297] on div "Bathroom Plumbing Interior Overall - Plumbing Complete Vendor Jav Construction …" at bounding box center [388, 180] width 777 height 360
